Goal: Task Accomplishment & Management: Manage account settings

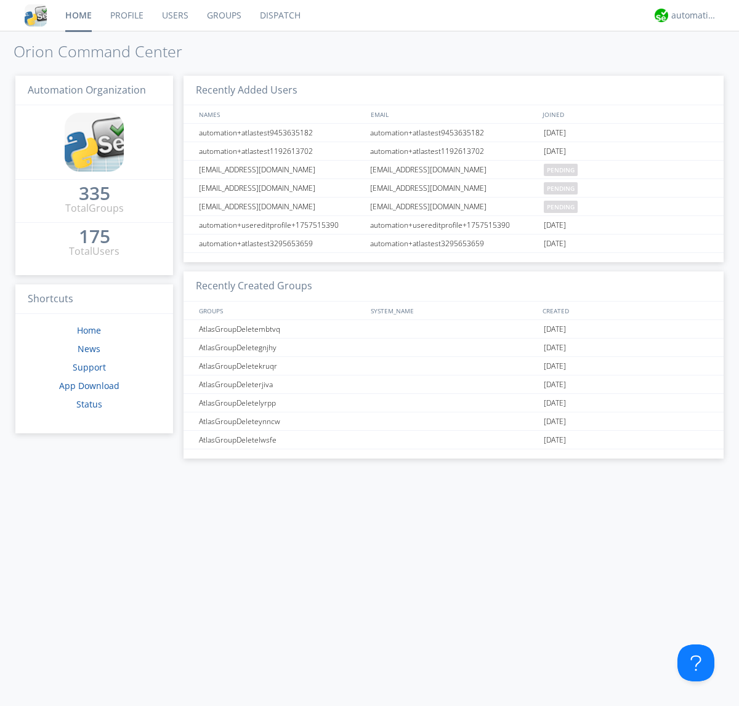
click at [223, 15] on link "Groups" at bounding box center [224, 15] width 53 height 31
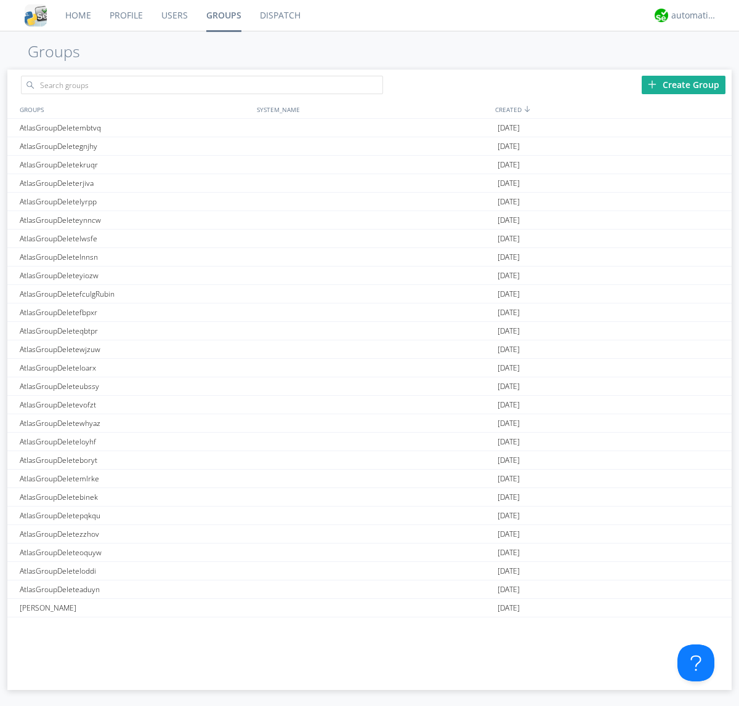
click at [683, 84] on div "Create Group" at bounding box center [683, 85] width 84 height 18
click at [223, 15] on link "Groups" at bounding box center [224, 15] width 54 height 31
type input "AtlasGroupDeletectsmw"
click at [174, 15] on link "Users" at bounding box center [174, 15] width 45 height 31
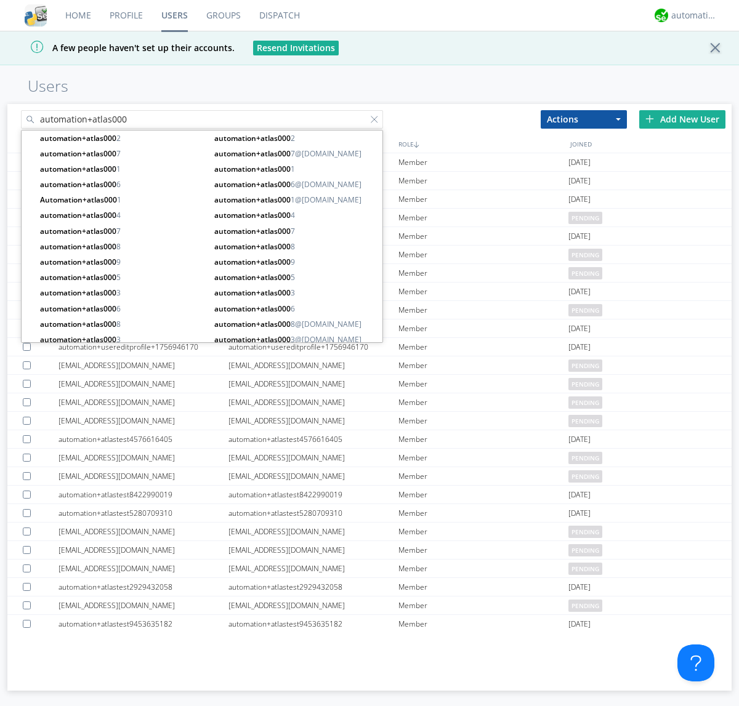
type input "automation+atlas000"
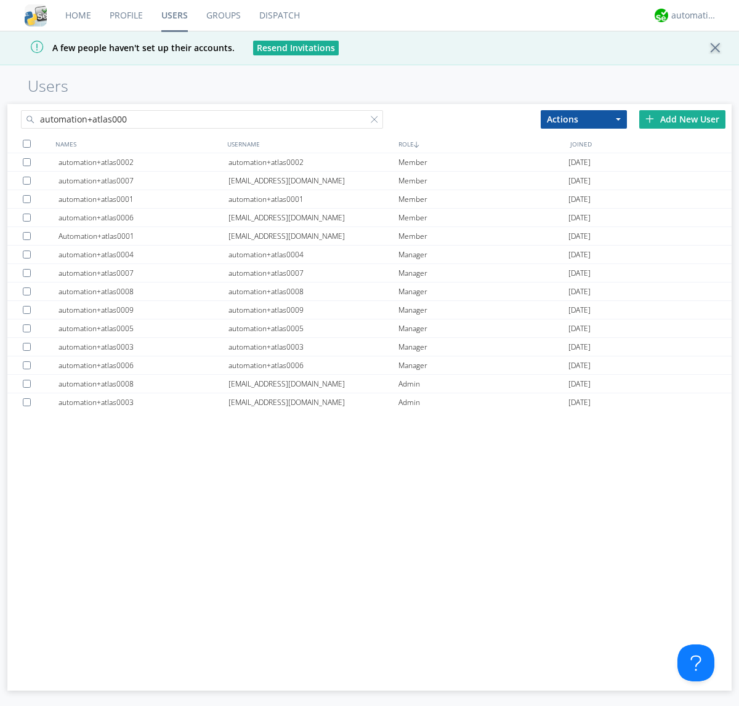
click at [26, 143] on div at bounding box center [27, 144] width 8 height 8
click at [584, 119] on button "Actions" at bounding box center [584, 119] width 86 height 18
click at [0, 0] on link "Add to Group" at bounding box center [0, 0] width 0 height 0
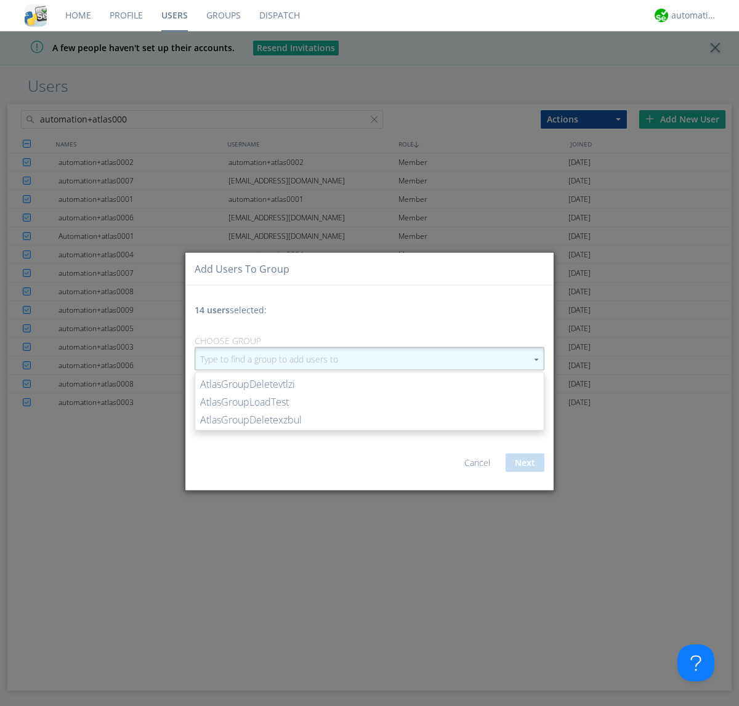
type input "AtlasGroupDeletectsmw"
click at [525, 462] on button "Next" at bounding box center [524, 463] width 39 height 18
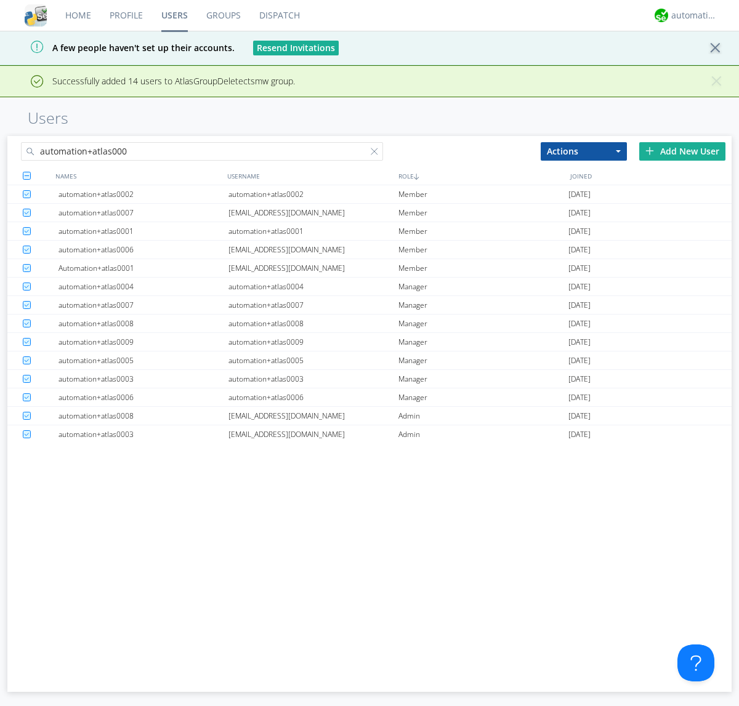
click at [223, 15] on link "Groups" at bounding box center [223, 15] width 53 height 31
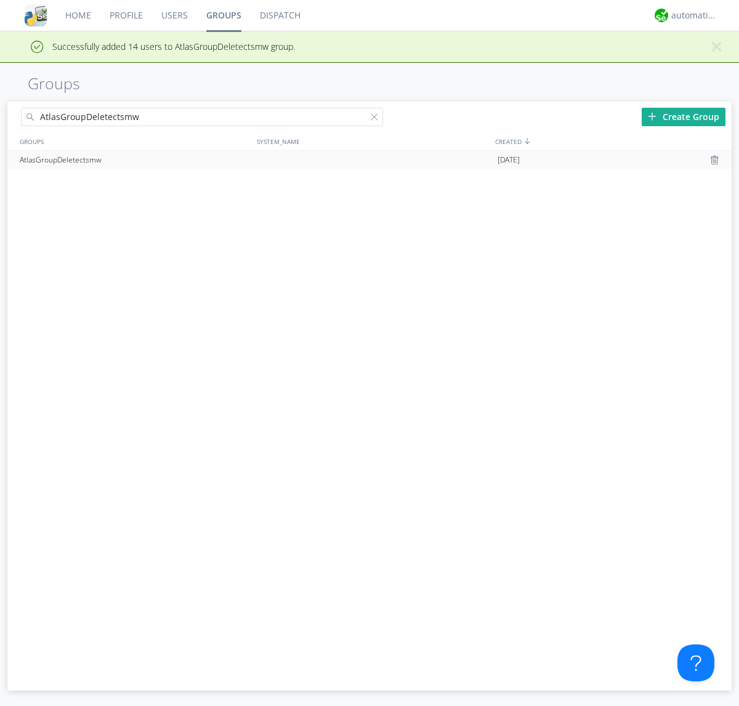
type input "AtlasGroupDeletectsmw"
click at [715, 160] on div at bounding box center [716, 160] width 12 height 10
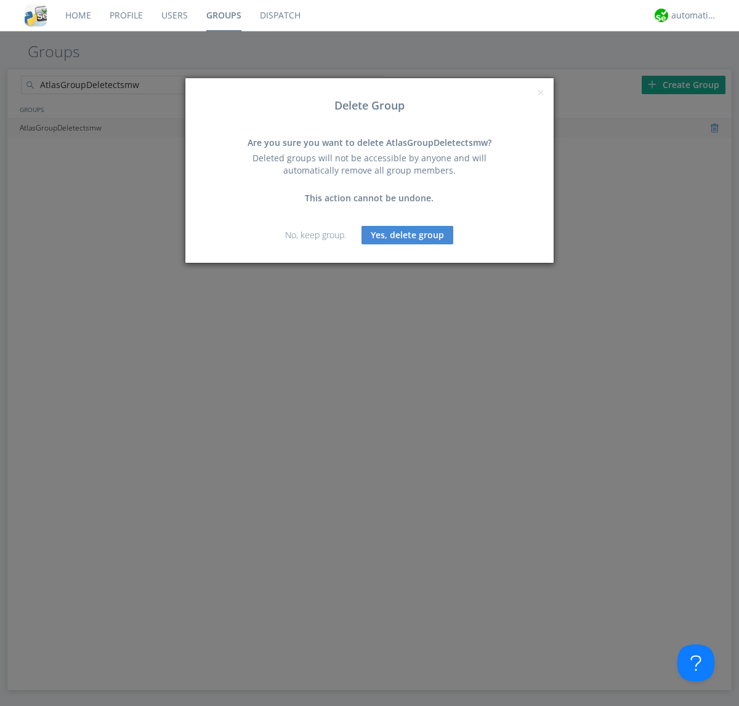
click at [408, 235] on button "Yes, delete group" at bounding box center [407, 235] width 92 height 18
